Goal: Navigation & Orientation: Find specific page/section

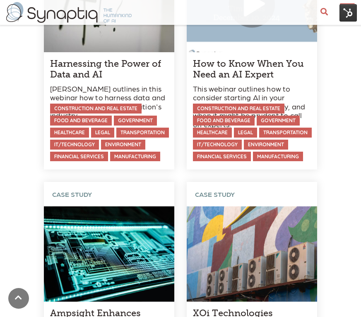
scroll to position [571, 0]
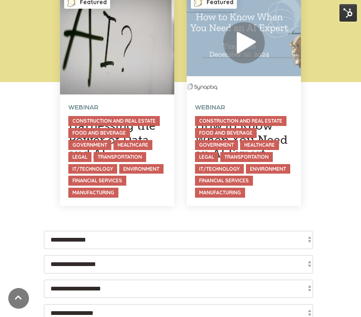
scroll to position [83, 0]
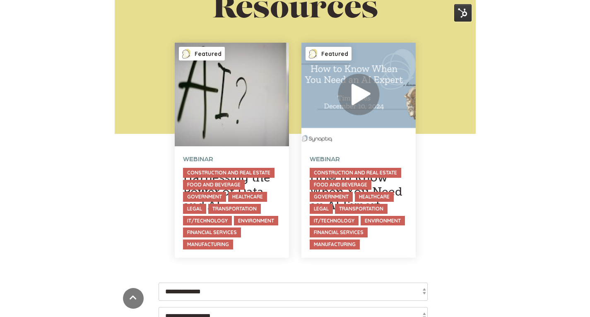
scroll to position [83, 0]
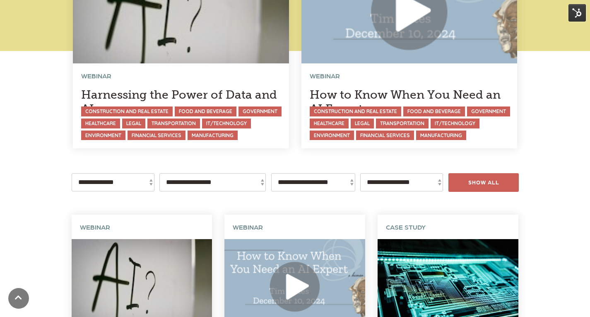
scroll to position [124, 0]
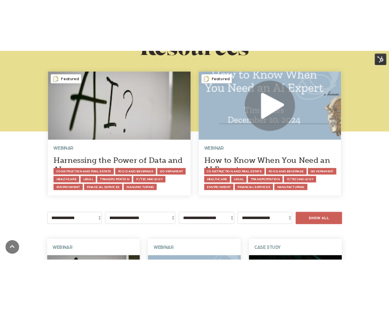
scroll to position [83, 0]
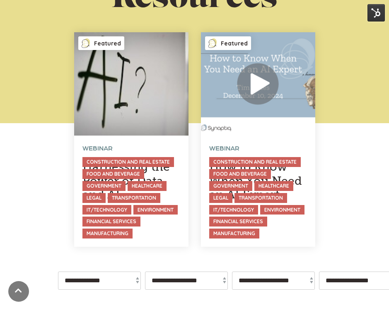
click at [373, 14] on img at bounding box center [375, 12] width 17 height 17
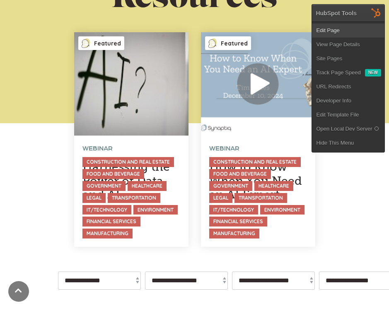
click at [330, 31] on link "Edit Page" at bounding box center [348, 31] width 72 height 14
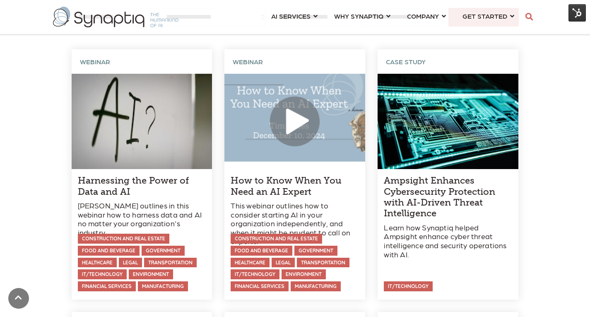
scroll to position [331, 0]
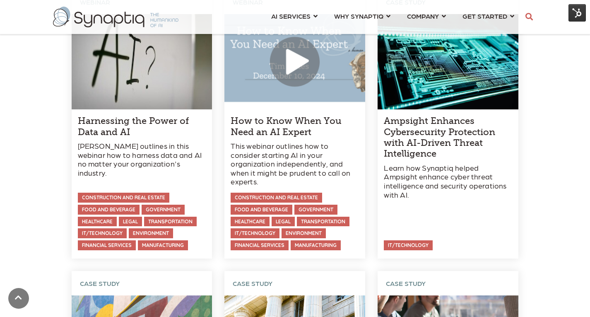
scroll to position [455, 0]
